Goal: Communication & Community: Answer question/provide support

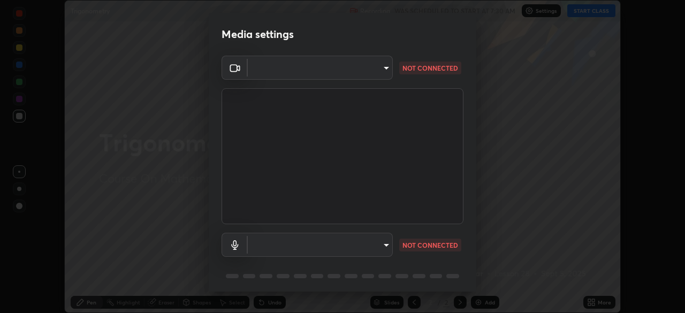
scroll to position [38, 0]
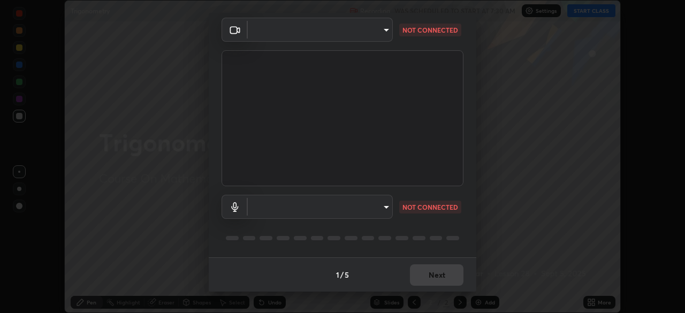
type input "749e0668deb15a5b4ed02f8be8c2450ea6d0e17749dddc72fd410e13731b58d9"
type input "default"
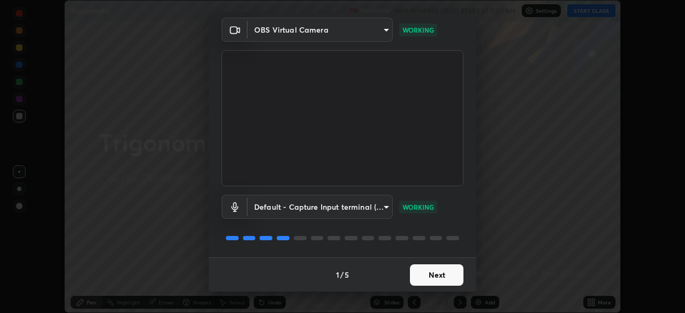
click at [443, 275] on button "Next" at bounding box center [436, 274] width 53 height 21
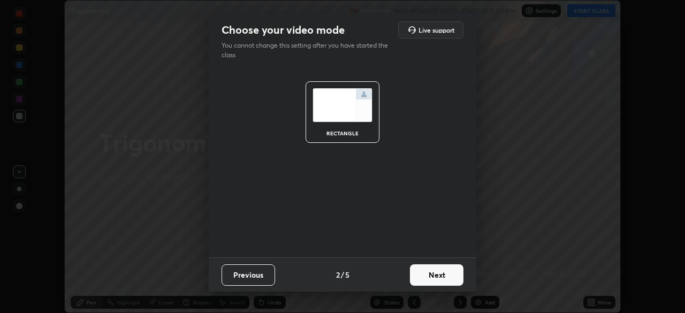
scroll to position [0, 0]
click at [437, 274] on button "Next" at bounding box center [436, 274] width 53 height 21
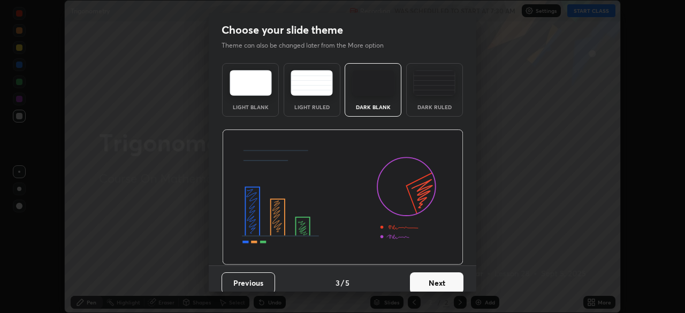
click at [440, 280] on button "Next" at bounding box center [436, 282] width 53 height 21
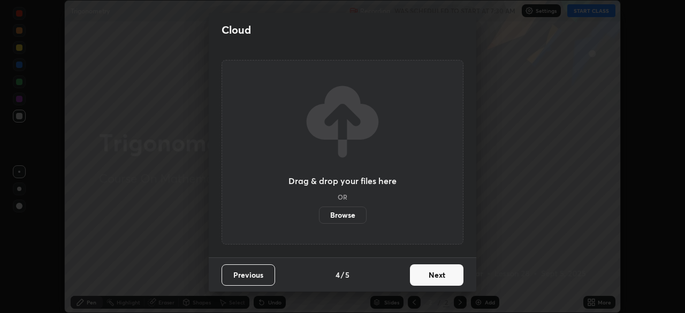
click at [442, 273] on button "Next" at bounding box center [436, 274] width 53 height 21
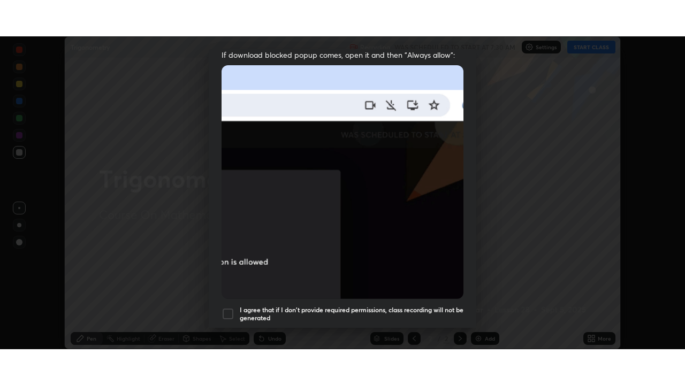
scroll to position [256, 0]
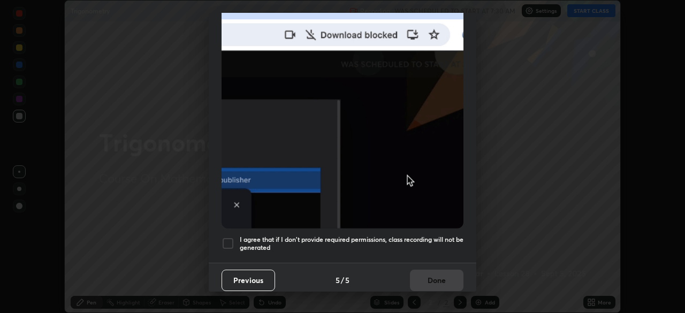
click at [444, 238] on h5 "I agree that if I don't provide required permissions, class recording will not …" at bounding box center [352, 243] width 224 height 17
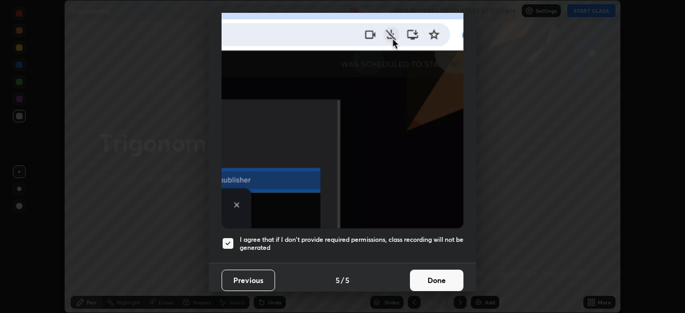
click at [446, 276] on button "Done" at bounding box center [436, 280] width 53 height 21
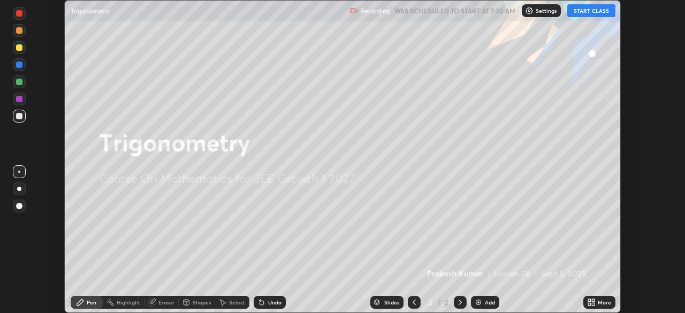
click at [590, 16] on button "START CLASS" at bounding box center [591, 10] width 48 height 13
click at [599, 305] on div "More" at bounding box center [604, 302] width 13 height 5
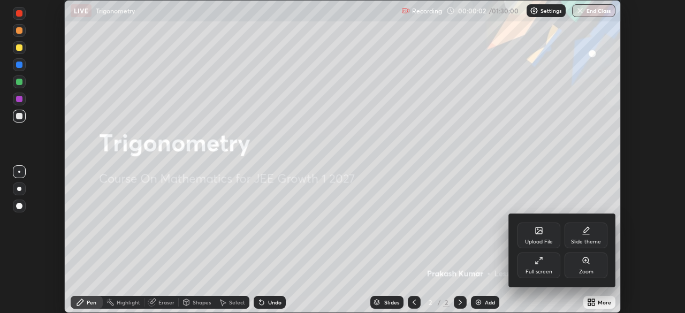
click at [540, 270] on div "Full screen" at bounding box center [538, 271] width 27 height 5
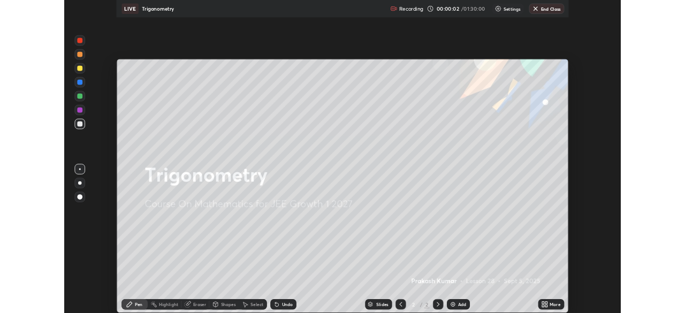
scroll to position [385, 685]
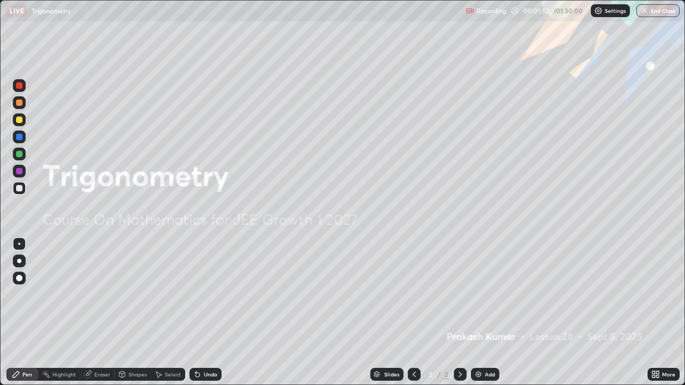
click at [485, 312] on div "Add" at bounding box center [490, 374] width 10 height 5
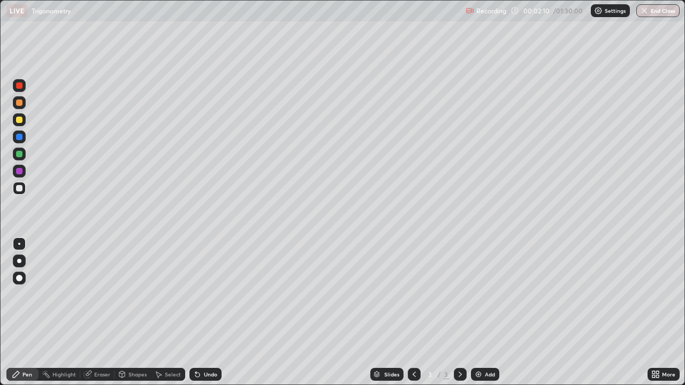
click at [99, 312] on div "Eraser" at bounding box center [97, 374] width 34 height 13
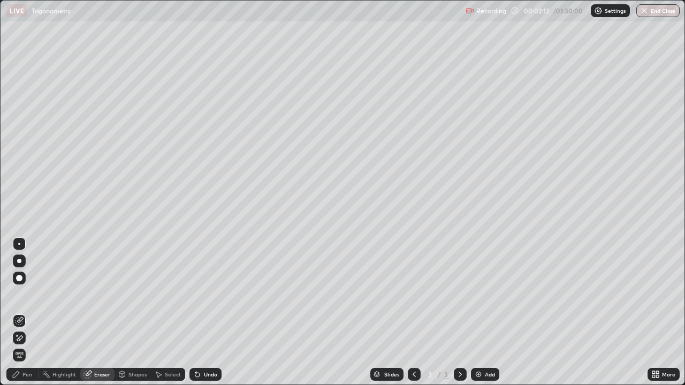
click at [29, 312] on div "Pen" at bounding box center [27, 374] width 10 height 5
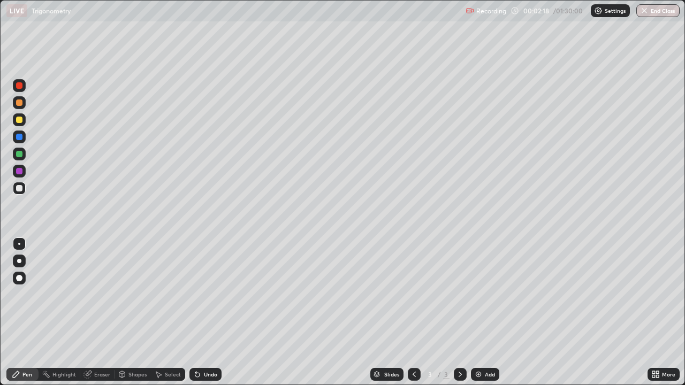
click at [100, 312] on div "Eraser" at bounding box center [102, 374] width 16 height 5
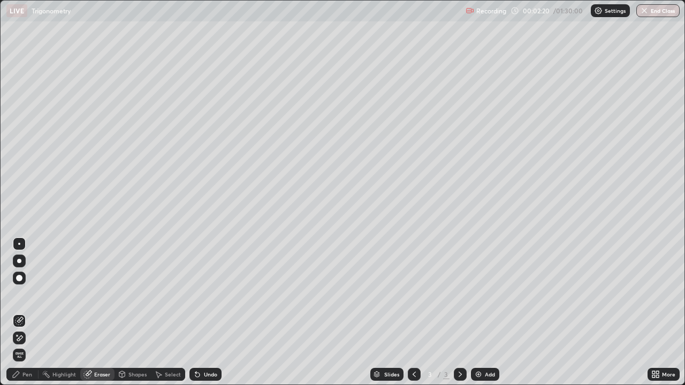
click at [28, 312] on div "Pen" at bounding box center [27, 374] width 10 height 5
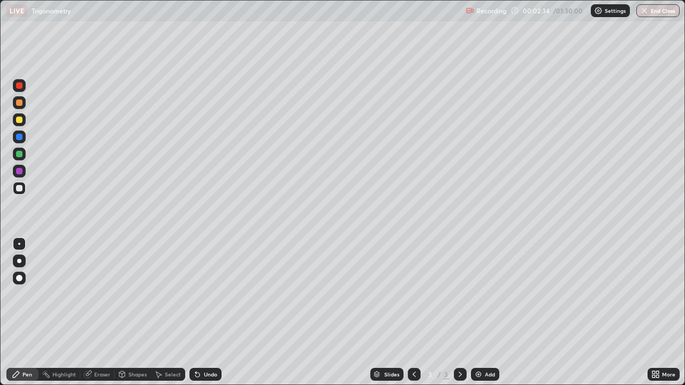
click at [98, 312] on div "Eraser" at bounding box center [102, 374] width 16 height 5
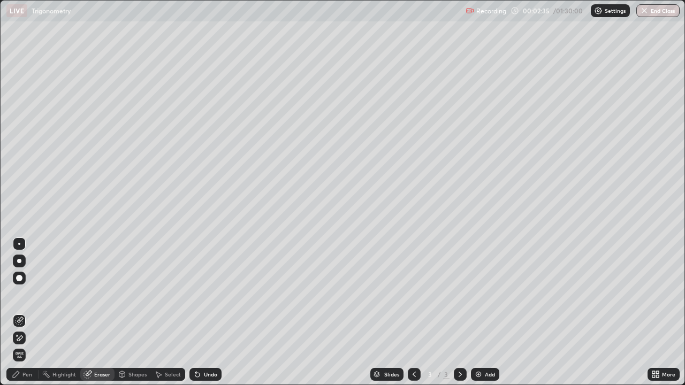
click at [32, 312] on div "Pen" at bounding box center [22, 374] width 32 height 13
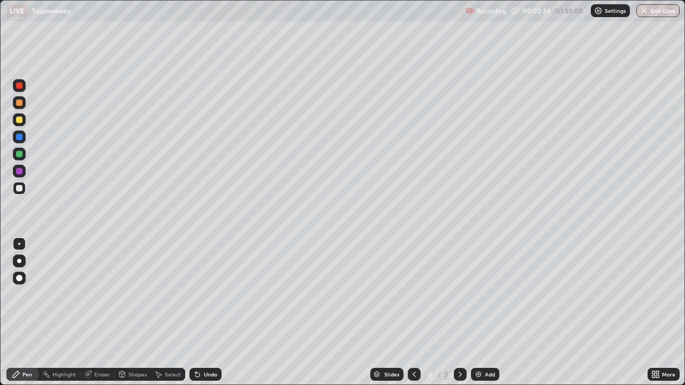
click at [23, 119] on div at bounding box center [19, 119] width 13 height 13
click at [105, 312] on div "Eraser" at bounding box center [102, 374] width 16 height 5
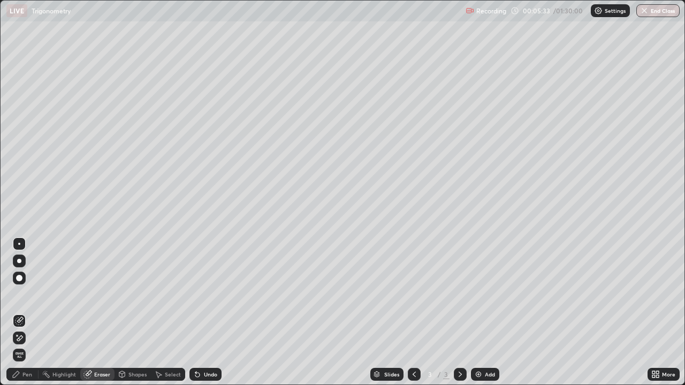
click at [19, 312] on icon at bounding box center [19, 338] width 9 height 9
click at [26, 312] on div "Pen" at bounding box center [27, 374] width 10 height 5
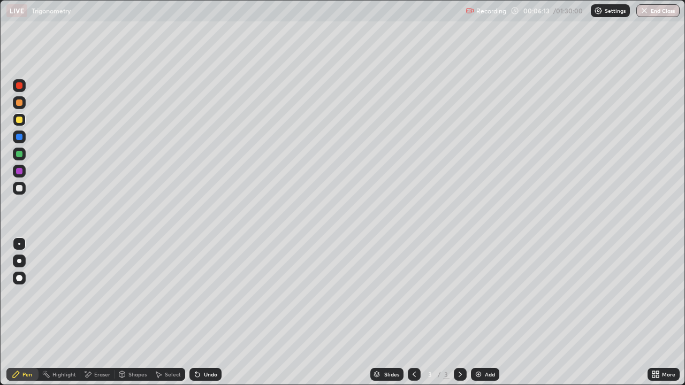
click at [20, 188] on div at bounding box center [19, 188] width 6 height 6
click at [20, 120] on div at bounding box center [19, 120] width 6 height 6
click at [20, 103] on div at bounding box center [19, 103] width 6 height 6
click at [24, 188] on div at bounding box center [19, 188] width 13 height 13
click at [22, 154] on div at bounding box center [19, 154] width 6 height 6
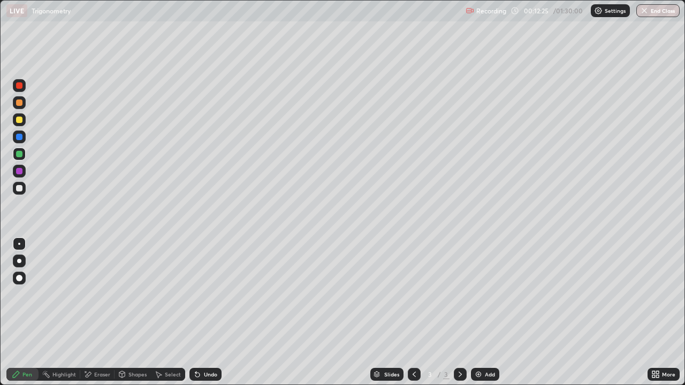
click at [19, 119] on div at bounding box center [19, 120] width 6 height 6
click at [99, 312] on div "Eraser" at bounding box center [102, 374] width 16 height 5
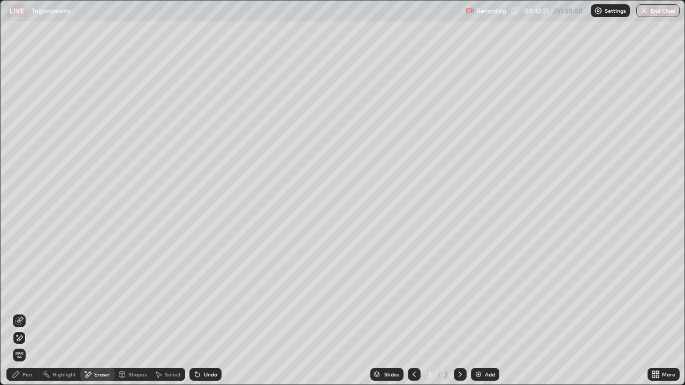
click at [29, 312] on div "Pen" at bounding box center [22, 374] width 32 height 13
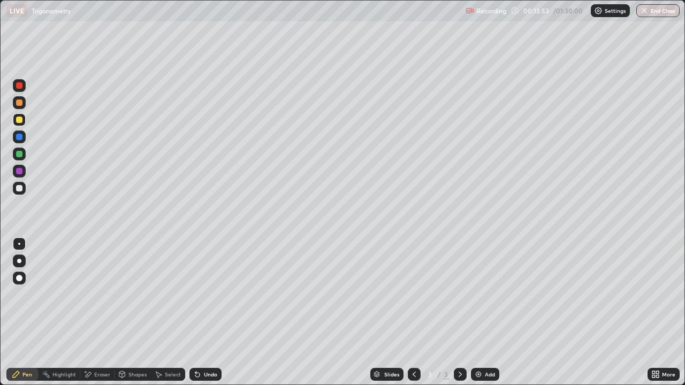
click at [103, 312] on div "Eraser" at bounding box center [97, 374] width 34 height 13
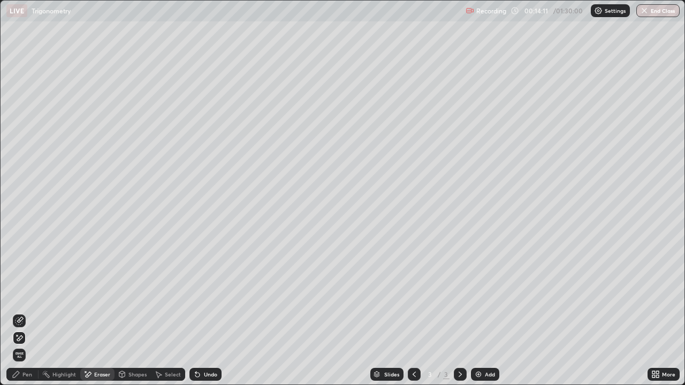
click at [485, 312] on div "Add" at bounding box center [485, 374] width 28 height 13
click at [28, 312] on div "Pen" at bounding box center [27, 374] width 10 height 5
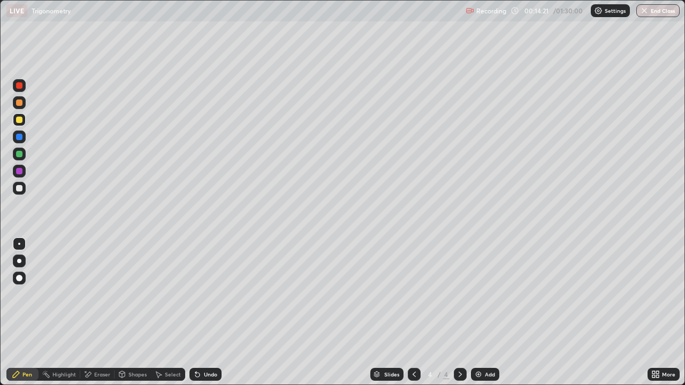
click at [25, 188] on div at bounding box center [19, 188] width 13 height 13
click at [197, 312] on icon at bounding box center [197, 375] width 4 height 4
click at [196, 312] on icon at bounding box center [197, 375] width 4 height 4
click at [102, 312] on div "Eraser" at bounding box center [102, 374] width 16 height 5
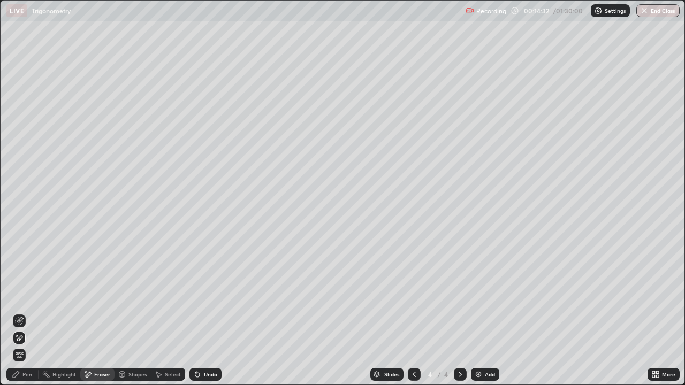
click at [25, 312] on div "Pen" at bounding box center [22, 374] width 32 height 13
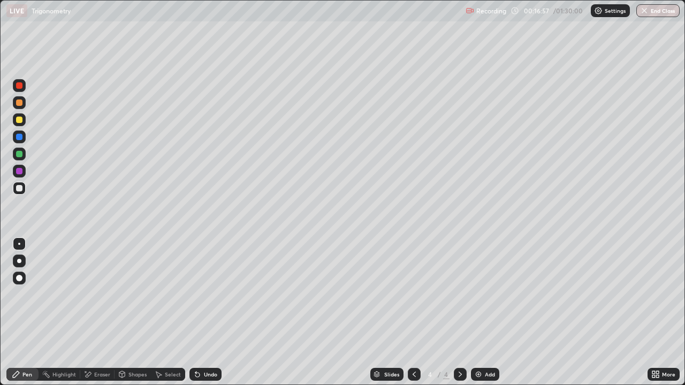
click at [25, 154] on div at bounding box center [19, 154] width 13 height 13
click at [486, 312] on div "Add" at bounding box center [485, 374] width 28 height 13
click at [24, 189] on div at bounding box center [19, 188] width 13 height 13
click at [103, 312] on div "Eraser" at bounding box center [102, 374] width 16 height 5
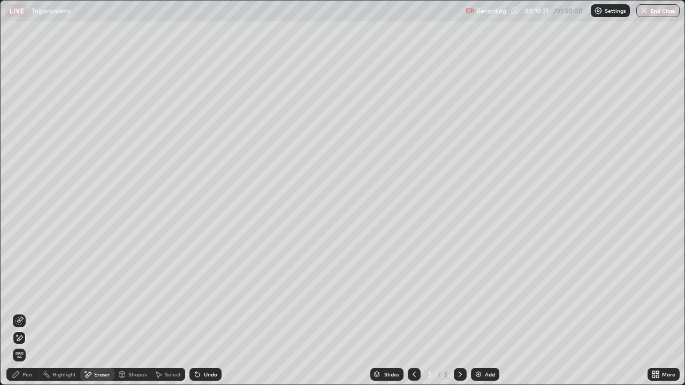
click at [25, 312] on div "Pen" at bounding box center [27, 374] width 10 height 5
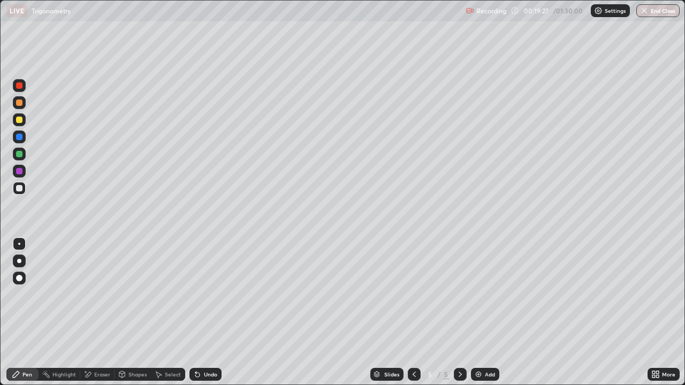
click at [23, 188] on div at bounding box center [19, 188] width 13 height 13
click at [21, 156] on div at bounding box center [19, 154] width 6 height 6
click at [21, 188] on div at bounding box center [19, 188] width 6 height 6
click at [21, 154] on div at bounding box center [19, 154] width 6 height 6
click at [20, 194] on div at bounding box center [19, 188] width 13 height 13
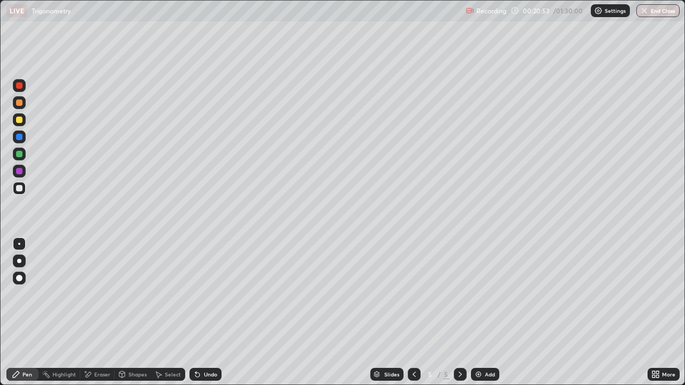
click at [202, 312] on div "Undo" at bounding box center [205, 374] width 32 height 13
click at [18, 118] on div at bounding box center [19, 120] width 6 height 6
click at [20, 190] on div at bounding box center [19, 188] width 6 height 6
click at [22, 154] on div at bounding box center [19, 154] width 6 height 6
click at [22, 193] on div at bounding box center [19, 188] width 13 height 13
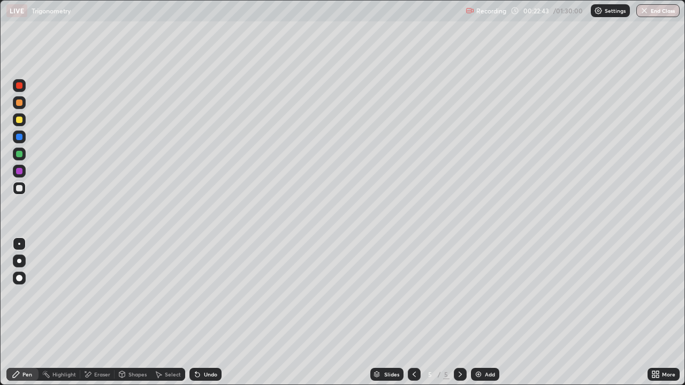
click at [19, 119] on div at bounding box center [19, 120] width 6 height 6
click at [21, 189] on div at bounding box center [19, 188] width 6 height 6
click at [101, 312] on div "Eraser" at bounding box center [102, 374] width 16 height 5
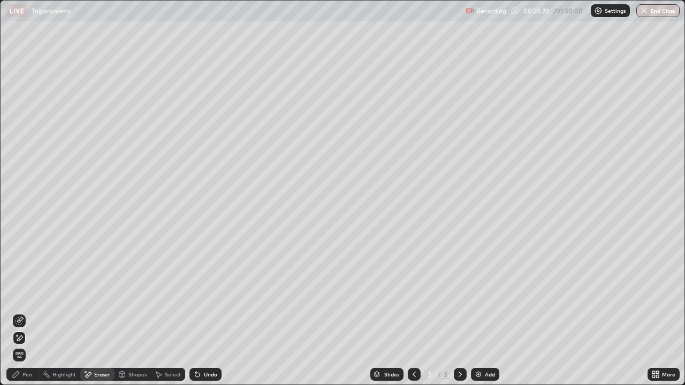
click at [26, 312] on div "Pen" at bounding box center [22, 374] width 32 height 13
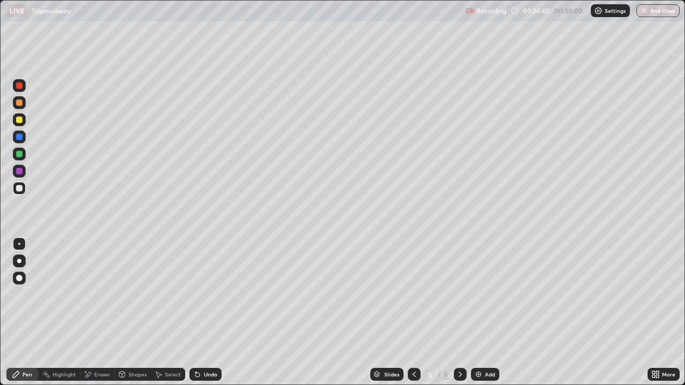
click at [21, 120] on div at bounding box center [19, 120] width 6 height 6
click at [486, 312] on div "Add" at bounding box center [485, 374] width 28 height 13
click at [22, 193] on div at bounding box center [19, 188] width 13 height 13
click at [98, 312] on div "Eraser" at bounding box center [102, 374] width 16 height 5
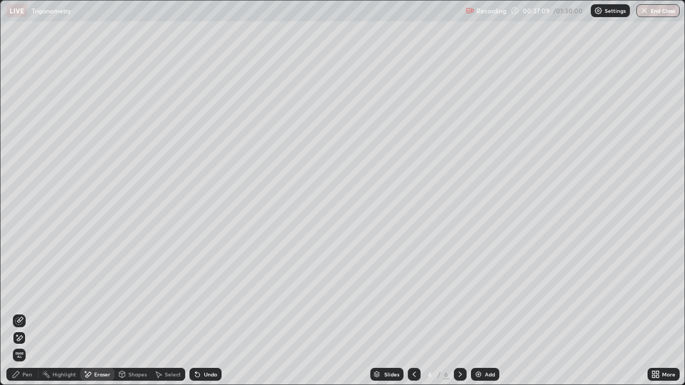
click at [26, 312] on div "Pen" at bounding box center [22, 374] width 32 height 13
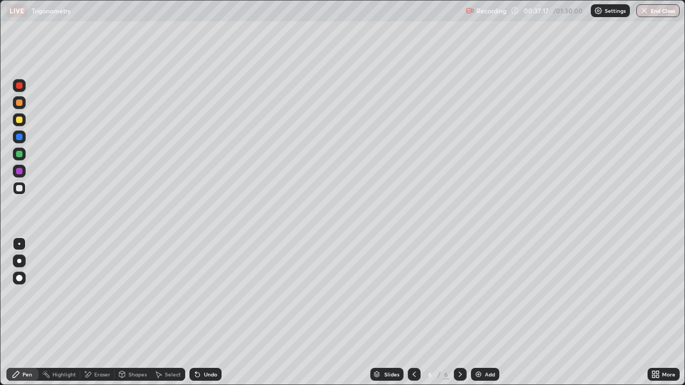
click at [201, 312] on div "Undo" at bounding box center [205, 374] width 32 height 13
click at [20, 154] on div at bounding box center [19, 154] width 6 height 6
click at [416, 312] on icon at bounding box center [414, 374] width 9 height 9
click at [457, 312] on icon at bounding box center [460, 374] width 9 height 9
click at [20, 188] on div at bounding box center [19, 188] width 6 height 6
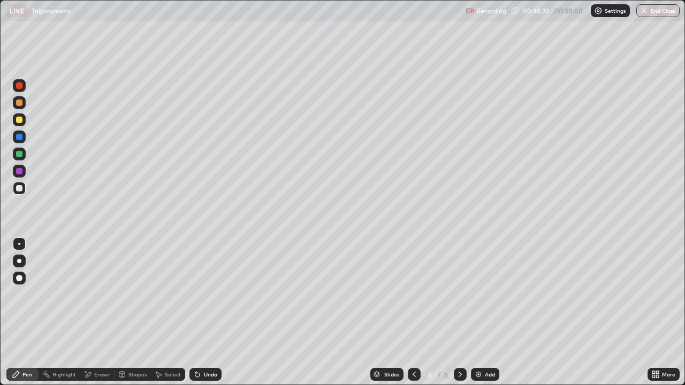
click at [22, 122] on div at bounding box center [19, 120] width 6 height 6
click at [20, 193] on div at bounding box center [19, 188] width 13 height 13
click at [18, 122] on div at bounding box center [19, 120] width 6 height 6
click at [669, 312] on div "More" at bounding box center [668, 374] width 13 height 5
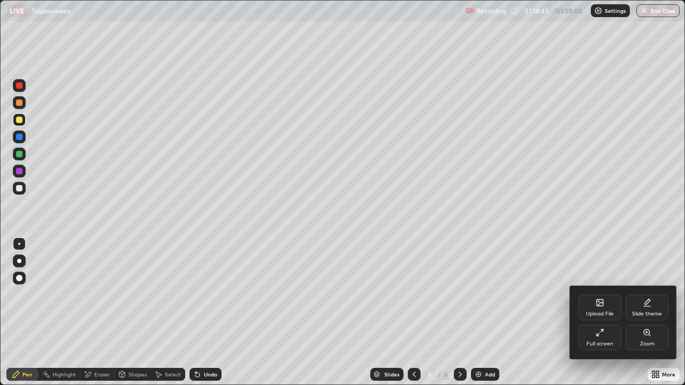
click at [606, 312] on div "Full screen" at bounding box center [599, 338] width 43 height 26
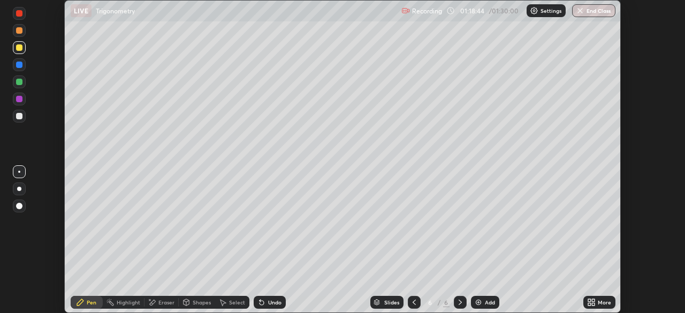
scroll to position [53187, 52815]
click at [602, 15] on button "End Class" at bounding box center [593, 10] width 43 height 13
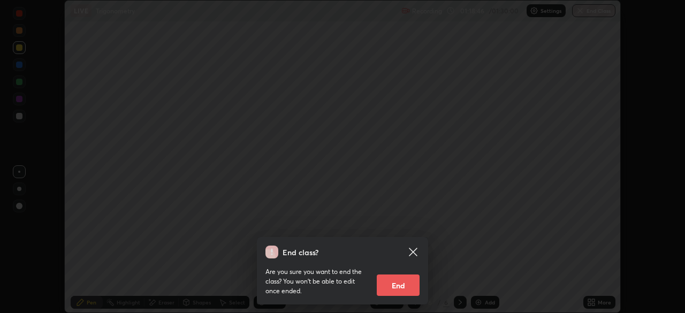
click at [396, 284] on button "End" at bounding box center [398, 284] width 43 height 21
